Goal: Task Accomplishment & Management: Use online tool/utility

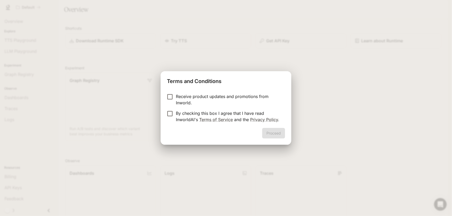
drag, startPoint x: 212, startPoint y: 95, endPoint x: 221, endPoint y: 103, distance: 11.5
click at [212, 95] on p "Receive product updates and promotions from Inworld." at bounding box center [228, 99] width 105 height 13
click at [214, 118] on link "Terms of Service" at bounding box center [216, 119] width 34 height 5
click at [280, 135] on button "Proceed" at bounding box center [273, 133] width 23 height 11
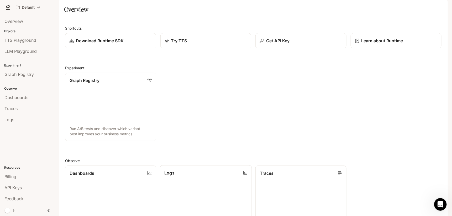
scroll to position [134, 0]
click at [435, 203] on div "Open Intercom Messenger" at bounding box center [439, 203] width 17 height 17
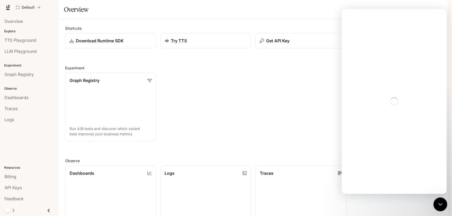
scroll to position [0, 0]
click at [368, 170] on textarea "Ask a question…" at bounding box center [394, 170] width 96 height 9
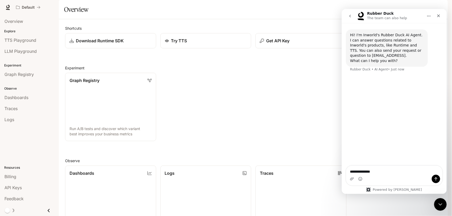
type textarea "**********"
